Goal: Task Accomplishment & Management: Use online tool/utility

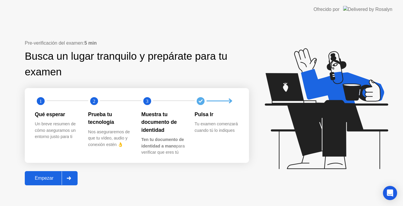
click at [72, 175] on div at bounding box center [69, 178] width 14 height 14
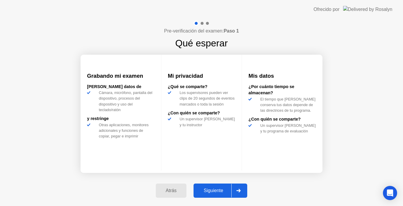
click at [211, 186] on button "Siguiente" at bounding box center [220, 190] width 54 height 14
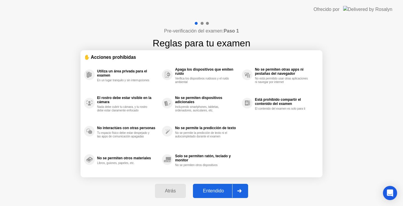
click at [211, 186] on button "Entendido" at bounding box center [220, 190] width 55 height 14
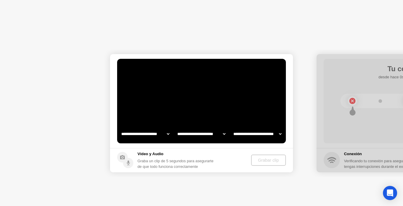
select select "**********"
select select "*******"
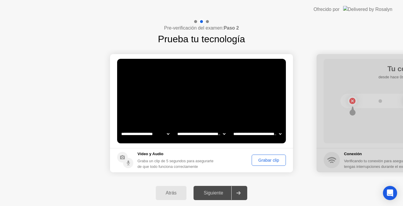
click at [260, 162] on div "Grabar clip" at bounding box center [269, 159] width 30 height 5
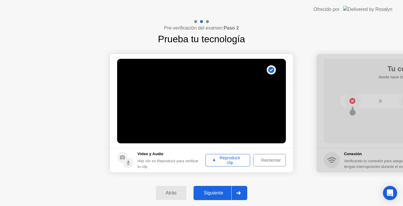
click at [236, 193] on div at bounding box center [238, 193] width 14 height 14
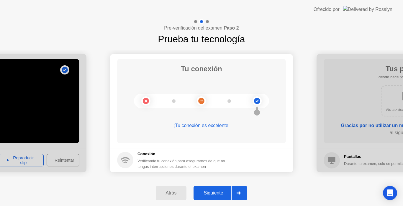
click at [236, 193] on div at bounding box center [238, 193] width 14 height 14
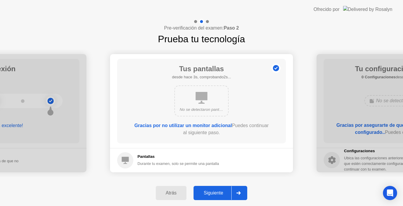
click at [237, 195] on div at bounding box center [238, 193] width 14 height 14
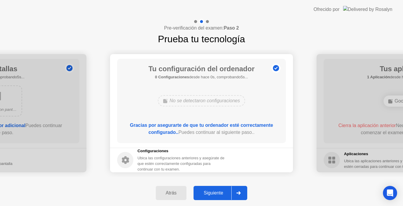
click at [242, 190] on div at bounding box center [238, 193] width 14 height 14
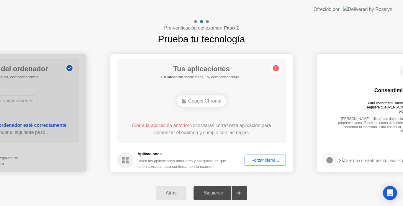
click at [210, 101] on div "Google Chrome" at bounding box center [201, 100] width 49 height 11
click at [250, 158] on div "Forzar cierre..." at bounding box center [264, 159] width 37 height 5
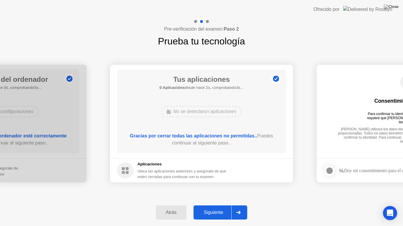
click at [239, 205] on div at bounding box center [238, 213] width 14 height 14
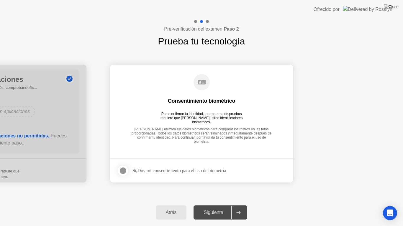
click at [125, 171] on div at bounding box center [122, 170] width 7 height 7
click at [241, 205] on div "Atrás Siguiente" at bounding box center [201, 212] width 403 height 27
click at [240, 205] on icon at bounding box center [238, 213] width 4 height 4
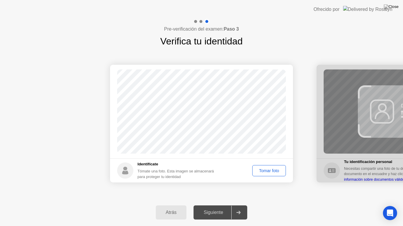
click at [262, 170] on div "Tomar foto" at bounding box center [268, 171] width 29 height 5
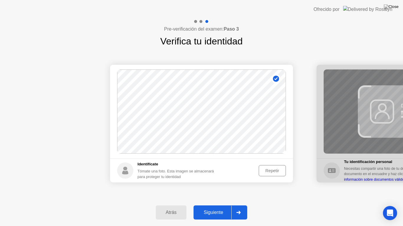
click at [264, 171] on div "Repetir" at bounding box center [272, 171] width 23 height 5
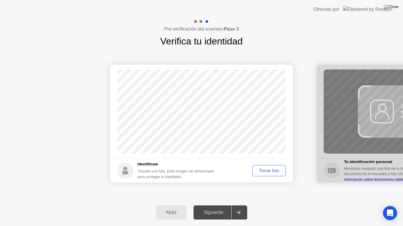
click at [264, 171] on div "Tomar foto" at bounding box center [268, 171] width 29 height 5
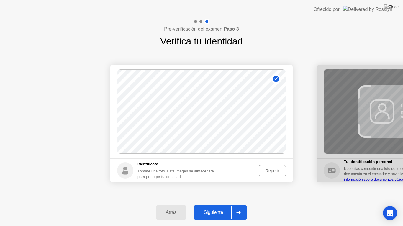
click at [241, 205] on div at bounding box center [238, 213] width 14 height 14
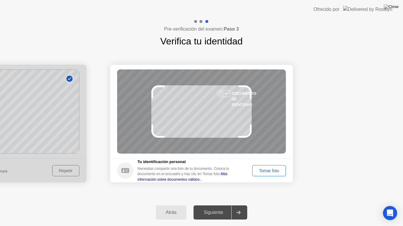
click at [267, 170] on div "Tomar foto" at bounding box center [268, 171] width 29 height 5
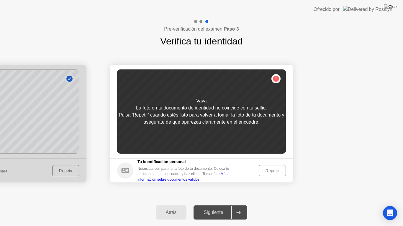
click at [265, 172] on div "Repetir" at bounding box center [272, 171] width 23 height 5
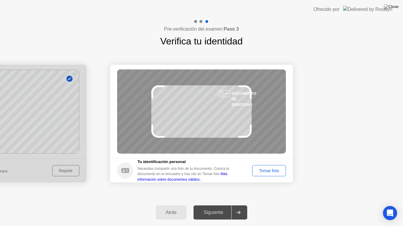
click at [265, 172] on div "Tomar foto" at bounding box center [268, 171] width 29 height 5
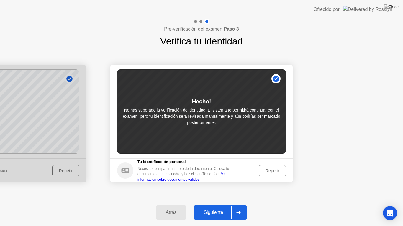
click at [241, 205] on div at bounding box center [238, 213] width 14 height 14
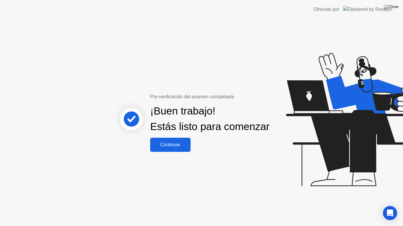
click at [168, 148] on div "Continuar" at bounding box center [170, 144] width 37 height 5
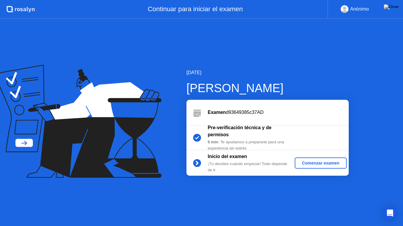
click at [319, 162] on div "Comenzar examen" at bounding box center [320, 163] width 47 height 5
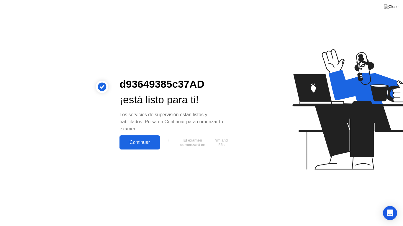
click at [138, 140] on div "Continuar" at bounding box center [139, 142] width 37 height 5
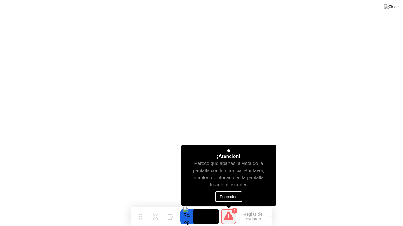
click at [235, 196] on button "Entendido" at bounding box center [228, 197] width 27 height 11
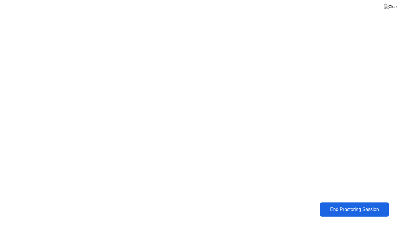
click at [345, 205] on div "End Proctoring Session" at bounding box center [354, 209] width 65 height 5
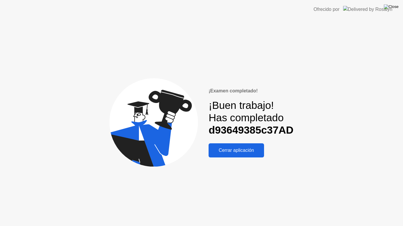
click at [394, 7] on img at bounding box center [391, 6] width 15 height 5
